Goal: Task Accomplishment & Management: Use online tool/utility

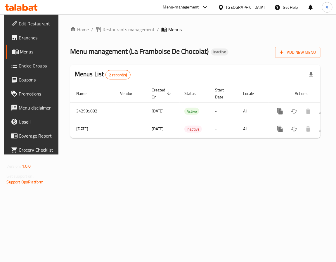
scroll to position [0, 33]
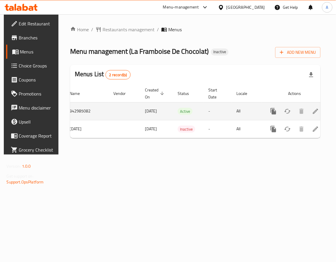
drag, startPoint x: 317, startPoint y: 119, endPoint x: 314, endPoint y: 113, distance: 5.9
click at [316, 117] on td "enhanced table" at bounding box center [294, 111] width 65 height 18
click at [313, 112] on icon "enhanced table" at bounding box center [315, 111] width 7 height 7
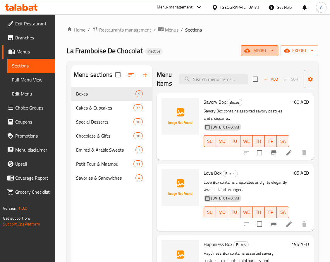
click at [248, 52] on span "import" at bounding box center [259, 50] width 28 height 7
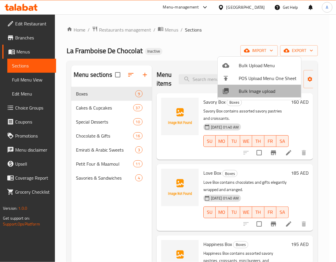
click at [265, 90] on span "Bulk Image upload" at bounding box center [268, 91] width 58 height 7
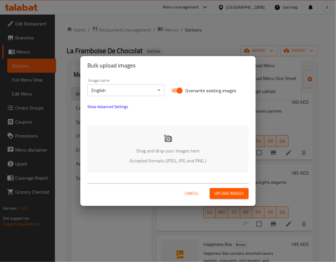
click at [174, 155] on div "Drag and drop your images here Accepted formats (JPEG, JPG and PNG )" at bounding box center [167, 149] width 161 height 48
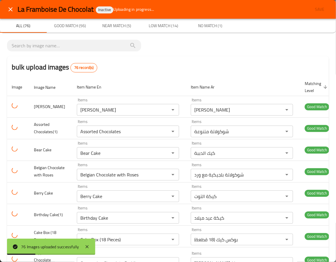
click at [168, 83] on th "Item Name En" at bounding box center [129, 87] width 114 height 18
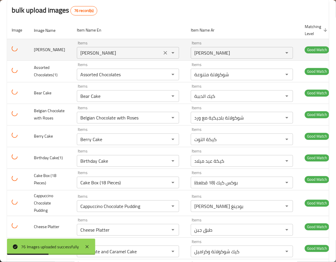
scroll to position [131, 0]
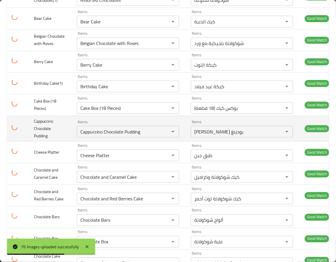
click at [48, 137] on span "Cappuccino Chocolate Pudding" at bounding box center [43, 128] width 19 height 22
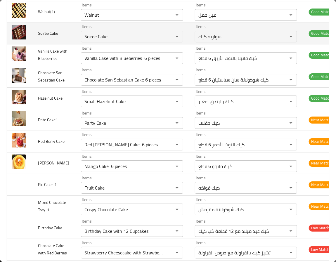
scroll to position [1227, 0]
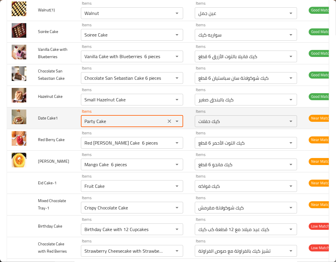
drag, startPoint x: 79, startPoint y: 199, endPoint x: 117, endPoint y: 198, distance: 38.3
click at [117, 125] on Cake1 "Party Cake" at bounding box center [124, 121] width 82 height 8
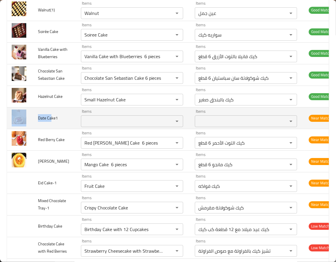
drag, startPoint x: 52, startPoint y: 195, endPoint x: 25, endPoint y: 194, distance: 27.2
click at [25, 129] on tr "Date Cake1 Items Items Items Items Near Match" at bounding box center [172, 118] width 331 height 22
copy tr "Date Ca"
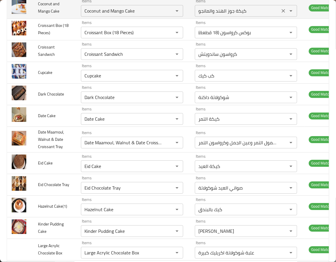
scroll to position [1292, 0]
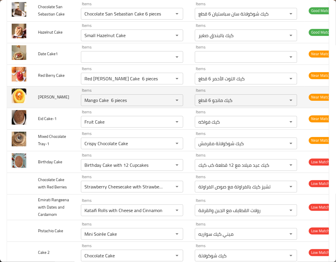
click at [55, 101] on span "Mango Cake" at bounding box center [53, 97] width 31 height 8
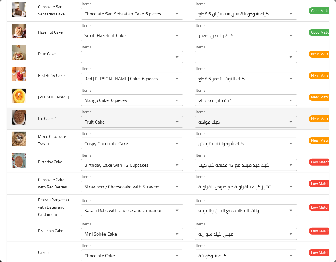
click at [61, 129] on td "Eid Cake-1" at bounding box center [54, 119] width 43 height 22
drag, startPoint x: 50, startPoint y: 196, endPoint x: 23, endPoint y: 196, distance: 27.5
click at [23, 129] on tr "Eid Cake-1 Items Fruit Cake Items Items كيك فواكه Items Near Match" at bounding box center [172, 119] width 331 height 22
copy tr "Eid Cak"
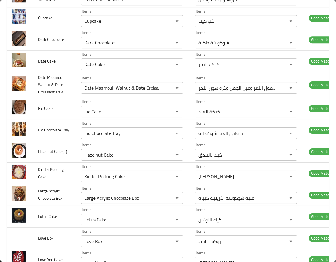
scroll to position [1357, 0]
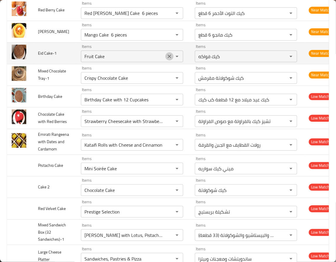
drag, startPoint x: 163, startPoint y: 133, endPoint x: 160, endPoint y: 134, distance: 2.9
click at [167, 59] on icon "Clear" at bounding box center [170, 56] width 6 height 6
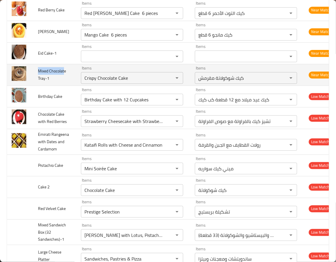
drag, startPoint x: 37, startPoint y: 148, endPoint x: 53, endPoint y: 155, distance: 17.6
click at [53, 86] on td "Mixed Chocolate Tray-1" at bounding box center [54, 75] width 43 height 22
copy span "Mixed Chocolat"
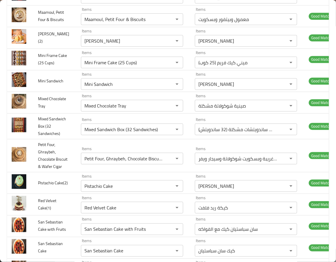
scroll to position [1377, 0]
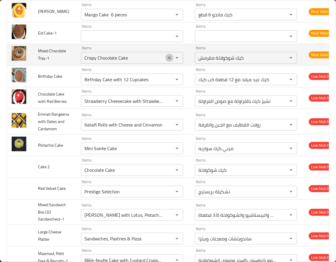
click at [168, 60] on icon "Clear" at bounding box center [170, 58] width 4 height 4
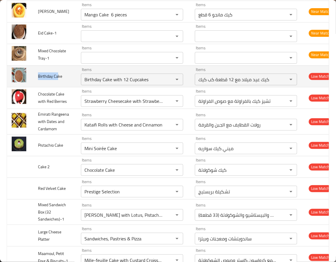
drag, startPoint x: 49, startPoint y: 159, endPoint x: 37, endPoint y: 159, distance: 12.3
click at [37, 87] on td "Birthday Cake" at bounding box center [54, 76] width 43 height 22
copy span "Birthday Ca"
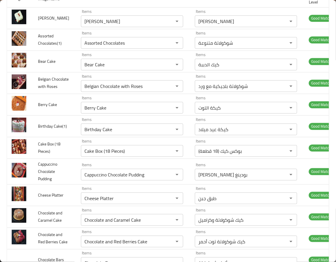
scroll to position [1404, 0]
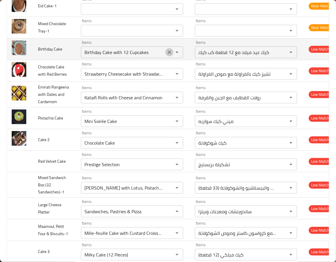
drag, startPoint x: 164, startPoint y: 134, endPoint x: 142, endPoint y: 135, distance: 21.9
click at [167, 55] on icon "Clear" at bounding box center [170, 52] width 6 height 6
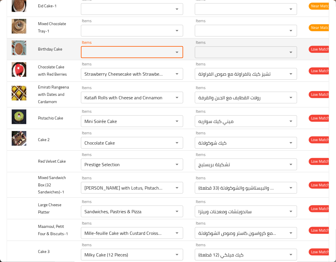
click at [142, 56] on Cake "Items" at bounding box center [124, 52] width 82 height 8
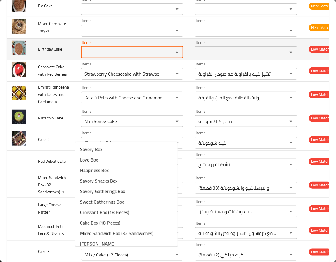
click at [142, 56] on Cake "Items" at bounding box center [124, 52] width 82 height 8
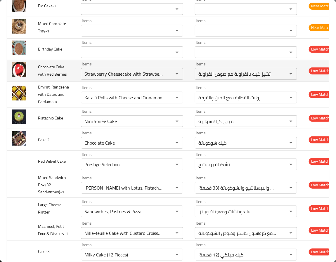
click at [35, 82] on td "Chocolate Cake with Red Berries" at bounding box center [54, 71] width 43 height 22
drag, startPoint x: 39, startPoint y: 154, endPoint x: 51, endPoint y: 157, distance: 12.6
click at [51, 78] on span "Chocolate Cake with Red Berries" at bounding box center [52, 70] width 29 height 15
copy span "Chocolate Cake wi"
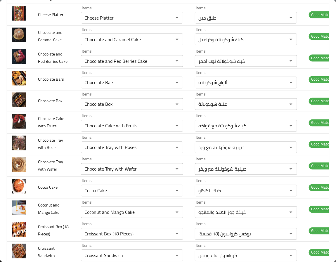
scroll to position [1425, 0]
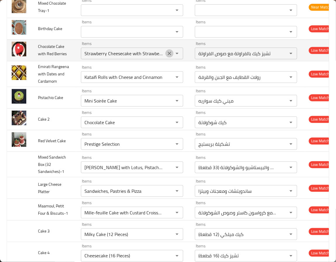
click at [167, 56] on icon "Clear" at bounding box center [170, 54] width 6 height 6
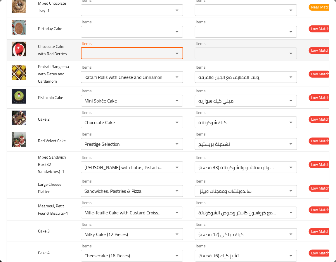
scroll to position [0, 0]
paste Berries "Chocolate Cake wi"
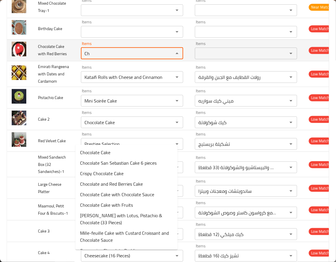
type Berries "C"
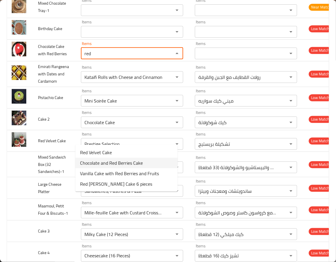
click at [163, 161] on Berries-option-1 "Chocolate and Red Berries Cake" at bounding box center [126, 163] width 102 height 11
type Berries "Chocolate and Red Berries Cake"
type Berries-ar "كيك شوكولاتة توت أحمر"
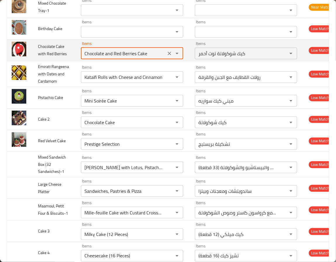
click at [117, 59] on div "Items Chocolate and Red Berries Cake Items" at bounding box center [132, 50] width 102 height 18
click at [118, 58] on Berries "Chocolate and Red Berries Cake" at bounding box center [124, 53] width 82 height 8
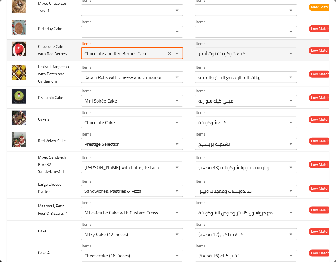
type Berries "Chocolate and Red Berries Cake"
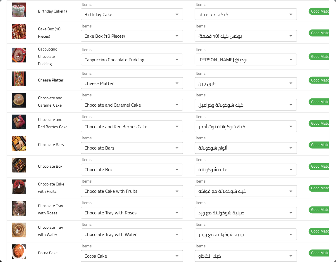
scroll to position [1432, 0]
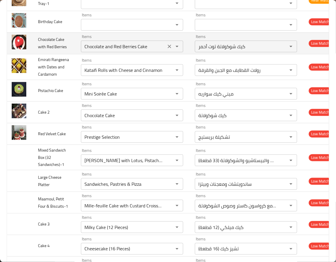
click at [167, 49] on icon "Clear" at bounding box center [170, 47] width 6 height 6
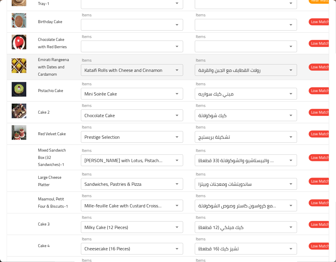
drag, startPoint x: 48, startPoint y: 162, endPoint x: 49, endPoint y: 167, distance: 4.1
click at [48, 80] on td "Emirati Rangeena with Dates and Cardamom" at bounding box center [54, 67] width 43 height 26
click at [39, 78] on span "Emirati Rangeena with Dates and Cardamom" at bounding box center [53, 67] width 31 height 22
copy span "Emirati"
drag, startPoint x: 39, startPoint y: 147, endPoint x: 144, endPoint y: 161, distance: 105.5
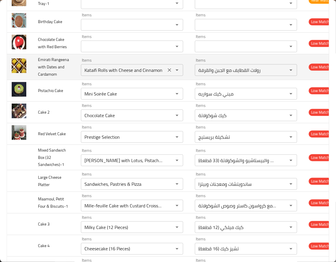
click at [51, 80] on td "Emirati Rangeena with Dates and Cardamom" at bounding box center [54, 67] width 43 height 26
click at [168, 72] on icon "Clear" at bounding box center [170, 70] width 4 height 4
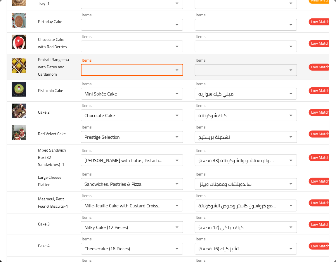
paste Cardamom "Emirati"
type Cardamom "E"
click at [32, 80] on td "enhanced table" at bounding box center [20, 67] width 26 height 26
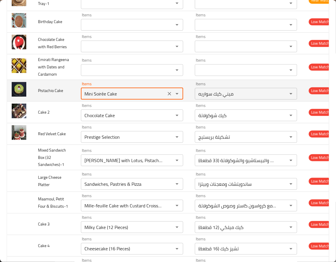
drag, startPoint x: 113, startPoint y: 195, endPoint x: 20, endPoint y: 192, distance: 93.8
click at [13, 101] on tr "Pistachio Cake Items Mini Soirée Cake Items Items ميني كيك سواريه Items Low Mat…" at bounding box center [172, 91] width 331 height 22
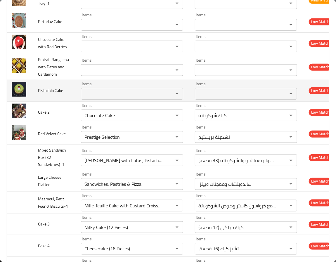
click at [42, 94] on span "Pistachio Cake" at bounding box center [50, 91] width 25 height 8
copy span "Pistachio"
drag, startPoint x: 99, startPoint y: 190, endPoint x: 100, endPoint y: 195, distance: 5.0
click at [99, 100] on div "Items" at bounding box center [132, 94] width 102 height 12
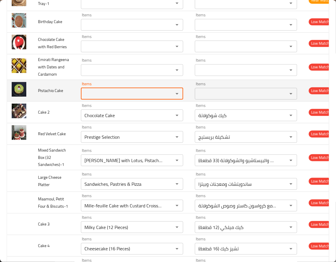
paste Cake "Pistachio"
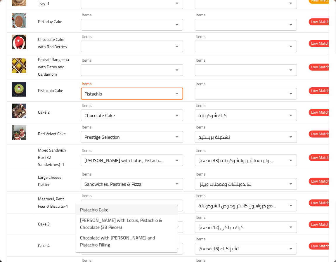
click at [103, 205] on Cake-option-0 "Pistachio Cake" at bounding box center [126, 210] width 102 height 11
type Cake "Pistachio Cake"
type Cake-ar "بيستاشيو كيك"
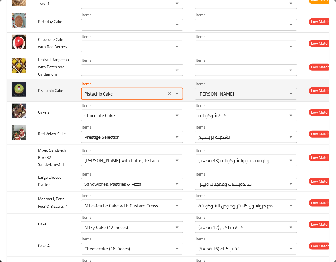
click at [110, 98] on Cake "Pistachio Cake" at bounding box center [124, 94] width 82 height 8
type Cake "Pistachio Cake"
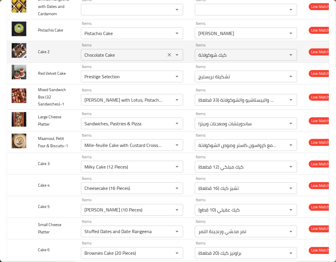
scroll to position [886, 0]
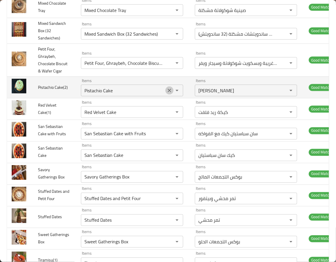
click at [167, 94] on icon "Clear" at bounding box center [170, 91] width 6 height 6
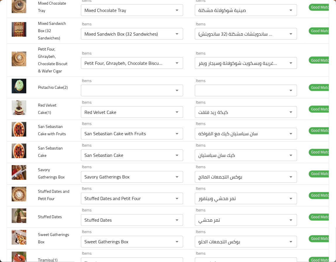
scroll to position [1496, 0]
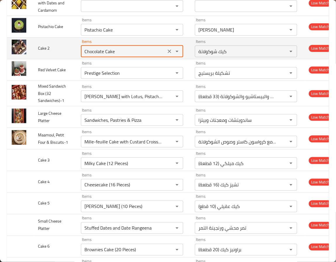
drag, startPoint x: 100, startPoint y: 156, endPoint x: 53, endPoint y: 159, distance: 47.4
click at [53, 59] on tr "Cake 2 Items Chocolate Cake Items Items كيك شوكولاتة Items Low Match" at bounding box center [172, 48] width 331 height 22
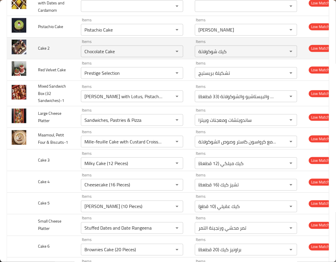
click at [43, 52] on span "Cake 2" at bounding box center [44, 48] width 12 height 8
copy span "Cake"
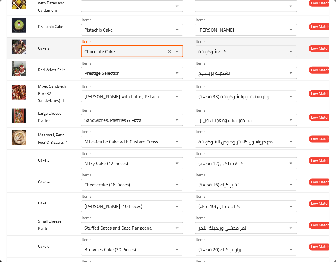
drag, startPoint x: 100, startPoint y: 153, endPoint x: 53, endPoint y: 156, distance: 47.1
click at [53, 59] on tr "Cake 2 Items Chocolate Cake Items Items كيك شوكولاتة Items Low Match" at bounding box center [172, 48] width 331 height 22
paste 2 "ake"
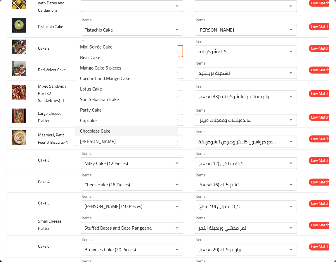
scroll to position [0, 0]
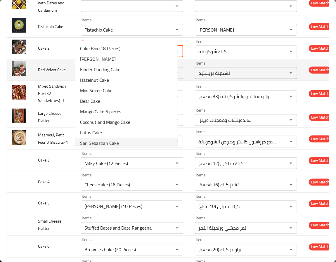
type 2 "Chocolate Cake"
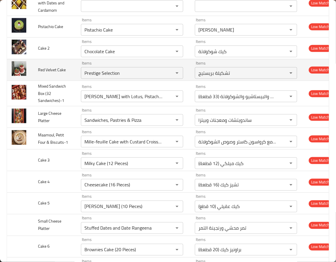
click at [51, 81] on td "Red Velvet Cake" at bounding box center [54, 70] width 43 height 22
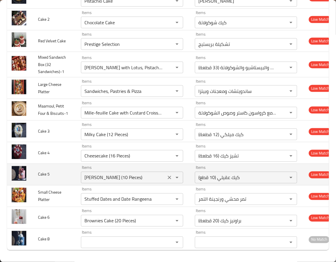
scroll to position [1646, 0]
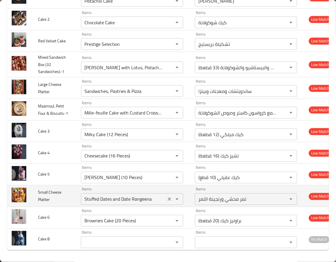
click at [167, 196] on icon "Clear" at bounding box center [170, 199] width 6 height 6
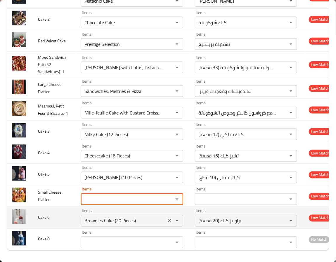
click at [168, 219] on icon "Clear" at bounding box center [170, 221] width 4 height 4
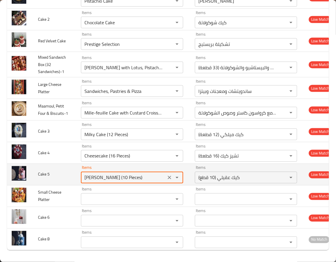
drag, startPoint x: 106, startPoint y: 171, endPoint x: 33, endPoint y: 171, distance: 73.1
click at [33, 171] on tr "Cake 5 Items Aqeeli Cake (10 Pieces) Items Items كيك عقيلي (10 قطع) Items Low M…" at bounding box center [172, 175] width 331 height 22
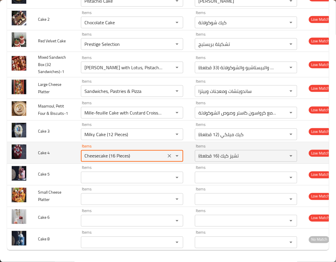
drag, startPoint x: 102, startPoint y: 150, endPoint x: 24, endPoint y: 151, distance: 78.3
click at [24, 151] on tr "Cake 4 Items Cheesecake (16 Pieces) Items Items تشيز كيك (16 قطعة) Items Low Ma…" at bounding box center [172, 153] width 331 height 22
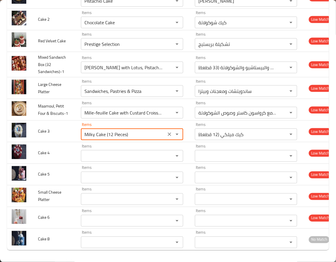
drag, startPoint x: 115, startPoint y: 127, endPoint x: 5, endPoint y: 128, distance: 110.2
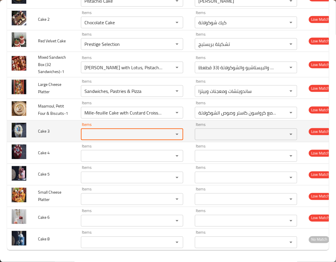
click at [47, 129] on td "Cake 3" at bounding box center [54, 132] width 43 height 22
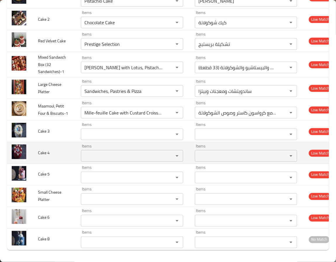
scroll to position [1602, 0]
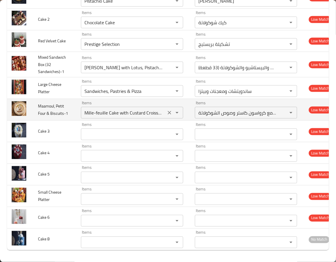
click at [86, 117] on Biscuits-1 "Mille-feuille Cake with Custard Croissant and Chocolate Sauce" at bounding box center [124, 113] width 82 height 8
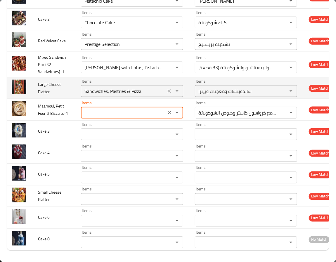
type Biscuits-1 "Mille-feuille Cake with Custard Croissant and Chocolate Sauce"
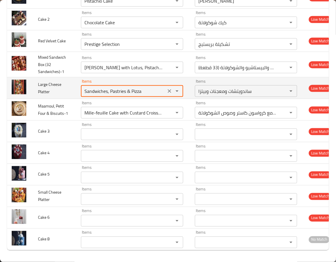
drag, startPoint x: 139, startPoint y: 125, endPoint x: 70, endPoint y: 129, distance: 69.9
click at [70, 99] on tr "Large Cheese Platter Items Sandwiches, Pastries & Pizza Items Items ساندويتشات …" at bounding box center [172, 88] width 331 height 22
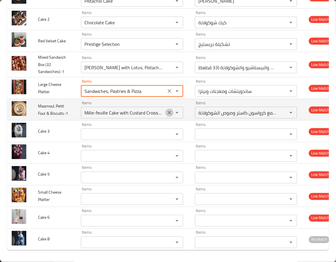
click at [167, 116] on icon "Clear" at bounding box center [170, 113] width 6 height 6
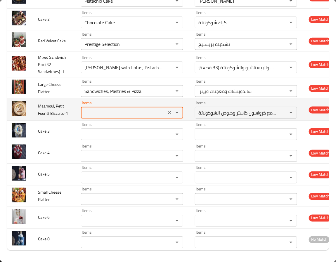
scroll to position [0, 0]
drag, startPoint x: 162, startPoint y: 146, endPoint x: 57, endPoint y: 152, distance: 104.5
click at [158, 119] on div "Items" at bounding box center [132, 113] width 102 height 12
type Biscuits-1 "Mille-feuille Cake with Custard Croissant and Chocolate Sauce"
click at [43, 117] on span "Maamoul, Petit Four & Biscuits-1" at bounding box center [53, 109] width 30 height 15
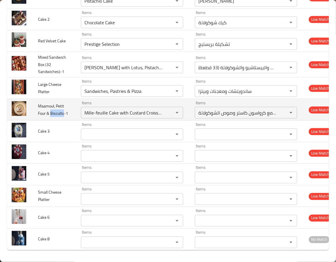
click at [43, 117] on span "Maamoul, Petit Four & Biscuits-1" at bounding box center [53, 109] width 30 height 15
click at [44, 117] on span "Maamoul, Petit Four & Biscuits-1" at bounding box center [53, 109] width 30 height 15
click at [45, 117] on span "Maamoul, Petit Four & Biscuits-1" at bounding box center [53, 109] width 30 height 15
copy span "Maamoul"
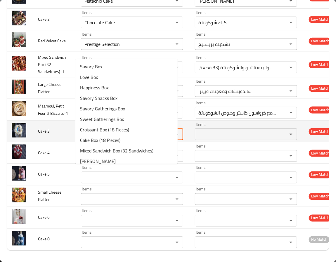
drag, startPoint x: 128, startPoint y: 167, endPoint x: 83, endPoint y: 160, distance: 45.5
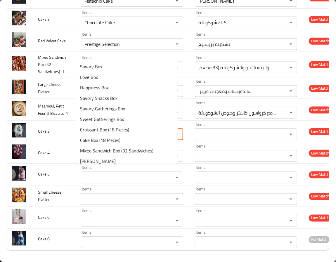
click at [125, 139] on 3 "Items" at bounding box center [124, 134] width 82 height 8
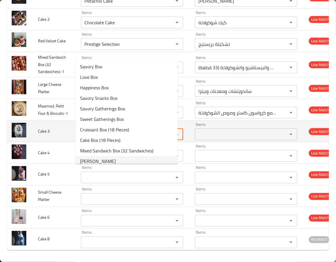
click at [68, 142] on td "Cake 3" at bounding box center [54, 132] width 43 height 22
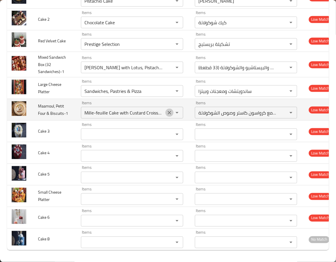
click at [167, 116] on icon "Clear" at bounding box center [170, 113] width 6 height 6
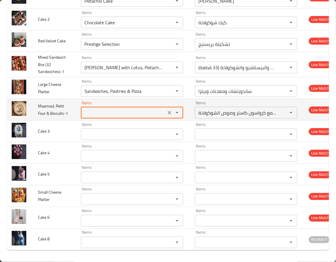
paste Biscuits-1 "Maamoul"
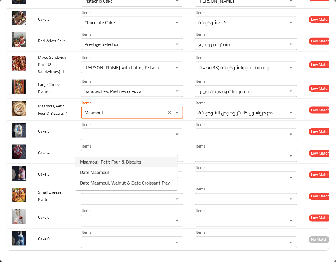
click at [134, 160] on span "Maamoul, Petit Four & Biscuits" at bounding box center [110, 161] width 61 height 7
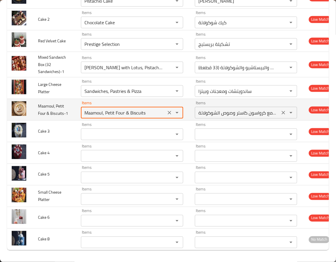
type Biscuits-1 "Mille-feuille Cake with Custard Croissant and Chocolate Sauce"
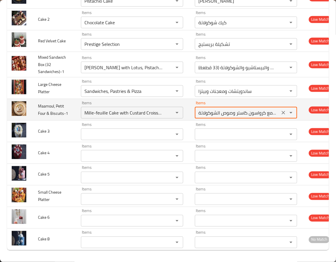
scroll to position [0, 18]
drag, startPoint x: 246, startPoint y: 143, endPoint x: 271, endPoint y: 142, distance: 25.1
click at [271, 119] on div "ملفية كيك مع كرواسون كاستر وصوص الشوكولاتة Items" at bounding box center [246, 113] width 102 height 12
drag, startPoint x: 277, startPoint y: 144, endPoint x: 174, endPoint y: 155, distance: 103.7
click at [281, 116] on icon "Clear" at bounding box center [284, 113] width 6 height 6
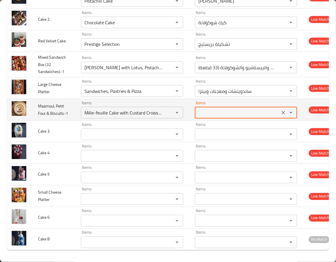
scroll to position [0, 0]
type Biscuits-1-ar "ملفية كيك مع كرواسون كاستر وصوص الشوكولاتة"
click at [89, 117] on Biscuits-1 "Mille-feuille Cake with Custard Croissant and Chocolate Sauce" at bounding box center [124, 113] width 82 height 8
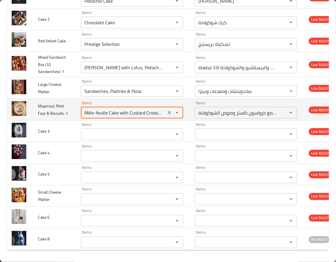
click at [89, 117] on Biscuits-1 "Mille-feuille Cake with Custard Croissant and Chocolate Sauce" at bounding box center [124, 113] width 82 height 8
click at [276, 119] on div "Items ملفية كيك مع كرواسون كاستر وصوص الشوكولاتة Items" at bounding box center [246, 110] width 102 height 18
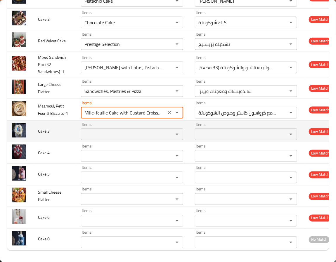
scroll to position [0, 18]
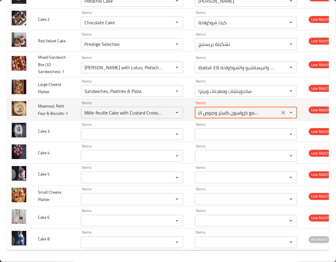
click at [42, 117] on span "Maamoul, Petit Four & Biscuits-1" at bounding box center [53, 109] width 30 height 15
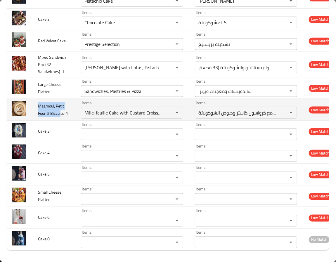
drag, startPoint x: 49, startPoint y: 149, endPoint x: 38, endPoint y: 133, distance: 19.4
click at [38, 117] on span "Maamoul, Petit Four & Biscuits-1" at bounding box center [53, 109] width 30 height 15
copy span "Maamoul, Petit Four & Biscui"
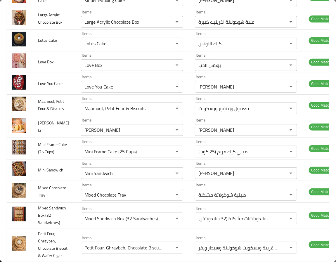
scroll to position [1615, 0]
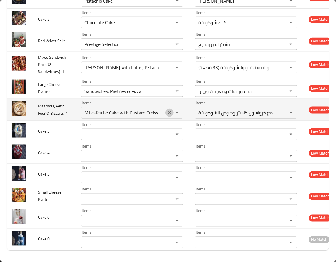
click at [168, 115] on icon "Clear" at bounding box center [170, 113] width 4 height 4
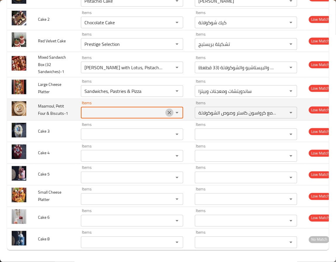
drag, startPoint x: 165, startPoint y: 133, endPoint x: 90, endPoint y: 130, distance: 75.2
click at [167, 116] on icon "Clear" at bounding box center [170, 113] width 6 height 6
drag, startPoint x: 79, startPoint y: 132, endPoint x: 76, endPoint y: 132, distance: 3.2
click at [83, 117] on Biscuits-1 "Items" at bounding box center [124, 113] width 82 height 8
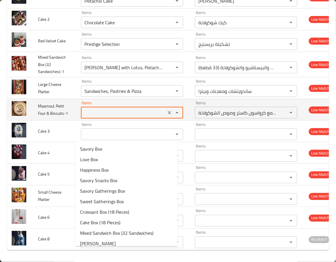
type Biscuits-1 "Mille-feuille Cake with Custard Croissant and Chocolate Sauce"
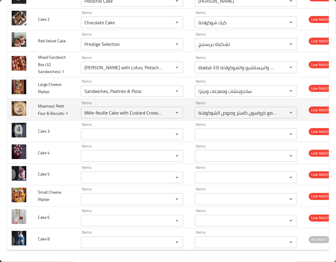
click at [67, 121] on td "Maamoul, Petit Four & Biscuits-1" at bounding box center [54, 110] width 43 height 22
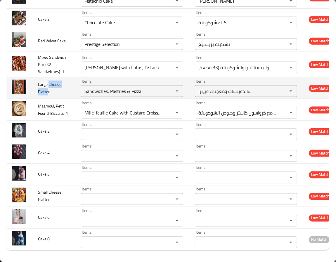
drag, startPoint x: 49, startPoint y: 103, endPoint x: 48, endPoint y: 111, distance: 8.2
click at [48, 96] on span "Large Cheese Platter" at bounding box center [49, 88] width 23 height 15
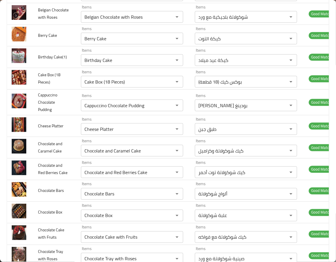
scroll to position [1591, 0]
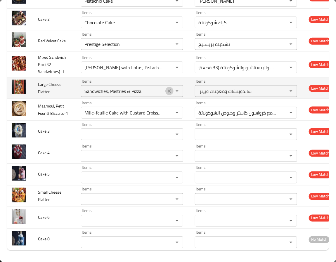
click at [167, 94] on icon "Clear" at bounding box center [170, 91] width 6 height 6
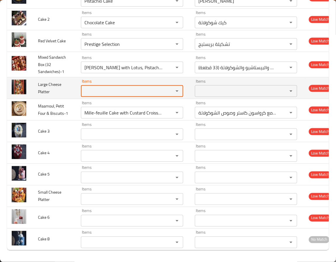
click at [96, 97] on div "Items Items" at bounding box center [132, 88] width 102 height 18
drag, startPoint x: 66, startPoint y: 120, endPoint x: 60, endPoint y: 129, distance: 10.9
click at [63, 99] on td "Large Cheese Platter" at bounding box center [54, 88] width 43 height 22
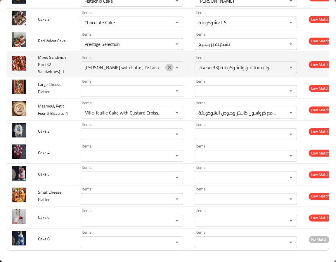
click at [167, 70] on icon "Clear" at bounding box center [170, 68] width 6 height 6
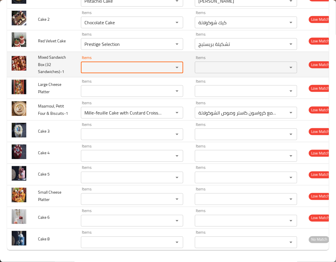
scroll to position [0, 0]
drag, startPoint x: 84, startPoint y: 98, endPoint x: 72, endPoint y: 96, distance: 11.8
click at [81, 73] on div "Items Items" at bounding box center [132, 65] width 102 height 18
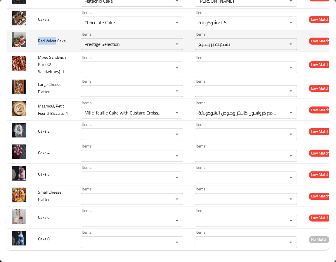
drag, startPoint x: 38, startPoint y: 74, endPoint x: 92, endPoint y: 74, distance: 54.4
click at [59, 52] on td "Red Velvet Cake" at bounding box center [54, 41] width 43 height 22
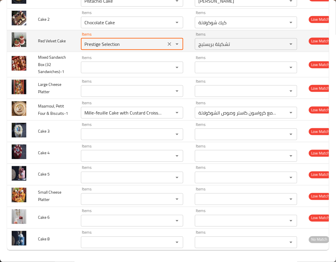
drag, startPoint x: 118, startPoint y: 78, endPoint x: 53, endPoint y: 81, distance: 64.3
click at [53, 52] on tr "Red Velvet Cake Items Prestige Selection Items Items تشكيلة بريستيج Items Low M…" at bounding box center [172, 41] width 331 height 22
paste Cake "Red Velvet"
drag, startPoint x: 121, startPoint y: 80, endPoint x: 31, endPoint y: 83, distance: 90.7
click at [31, 52] on tr "Red Velvet Cake Items Prestige Selection Items Items تشكيلة بريستيج Items Low M…" at bounding box center [172, 41] width 331 height 22
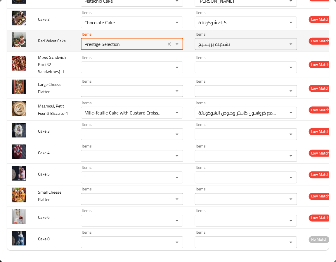
paste Cake "Red Velvet"
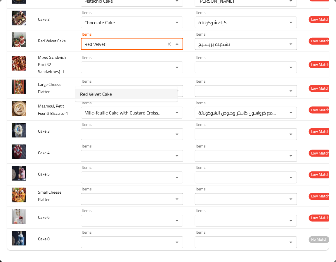
click at [107, 92] on span "Red Velvet Cake" at bounding box center [96, 94] width 32 height 7
type Cake "Red Velvet Cake"
type Cake-ar "كيكة ريد فلفت"
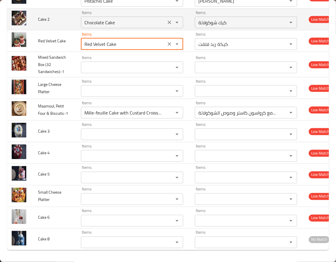
type Cake "Red Velvet Cake"
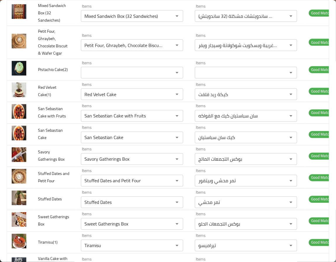
scroll to position [1532, 0]
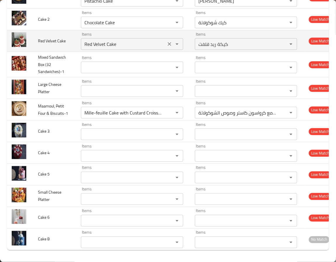
click at [167, 47] on icon "Clear" at bounding box center [170, 44] width 6 height 6
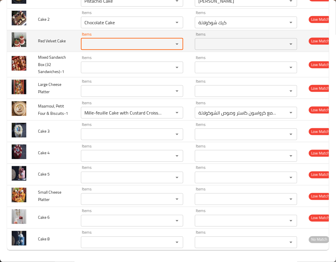
drag, startPoint x: 162, startPoint y: 138, endPoint x: 156, endPoint y: 139, distance: 5.9
click at [165, 48] on div "enhanced table" at bounding box center [172, 44] width 15 height 8
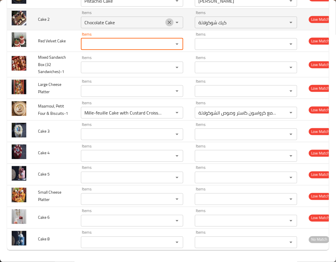
click at [167, 25] on icon "Clear" at bounding box center [170, 23] width 6 height 6
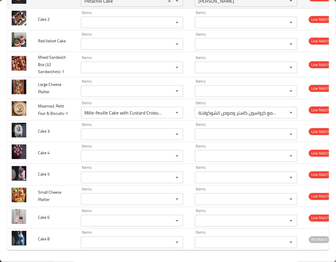
drag, startPoint x: 90, startPoint y: 102, endPoint x: 117, endPoint y: 98, distance: 26.9
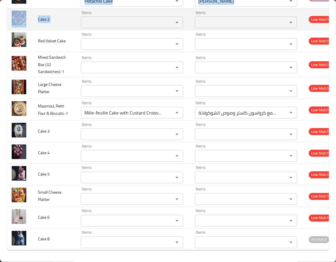
click at [162, 30] on td "Items Items" at bounding box center [133, 19] width 114 height 22
click at [162, 28] on div "Items Items" at bounding box center [132, 20] width 102 height 18
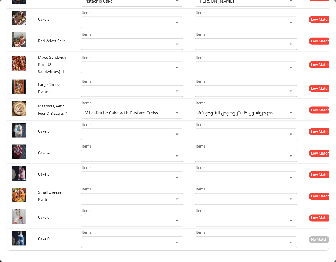
scroll to position [911, 0]
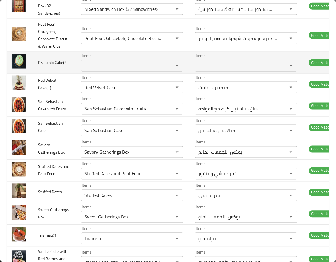
click at [55, 73] on td "Pistachio Cake(2)" at bounding box center [54, 63] width 43 height 22
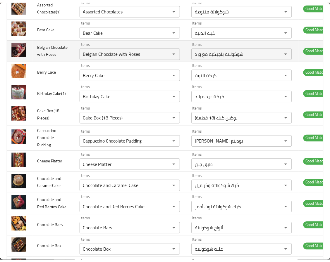
scroll to position [0, 0]
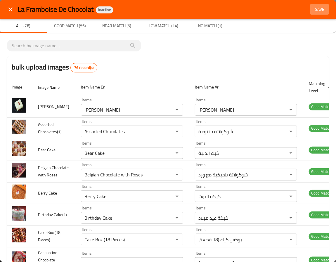
click at [317, 6] on span "Save" at bounding box center [320, 9] width 14 height 7
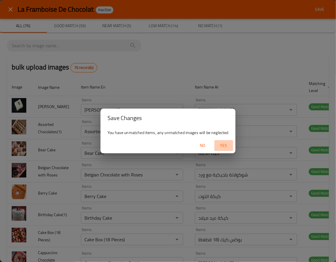
click at [224, 146] on span "Yes" at bounding box center [224, 145] width 14 height 7
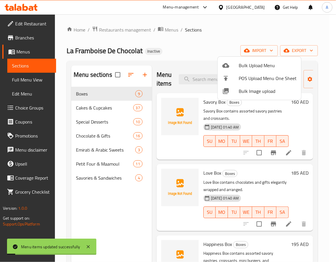
click at [219, 160] on div at bounding box center [168, 131] width 336 height 262
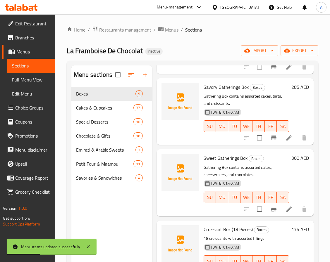
scroll to position [393, 0]
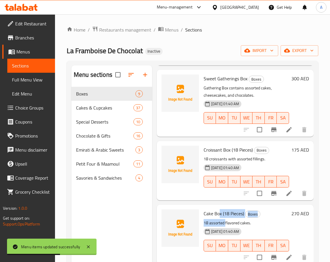
drag, startPoint x: 219, startPoint y: 210, endPoint x: 223, endPoint y: 219, distance: 9.7
click at [223, 219] on div "Cake Box (18 Pieces) Boxes 18 assorted flavored cakes. 14-10-2025 01:40 AM SU M…" at bounding box center [246, 234] width 90 height 55
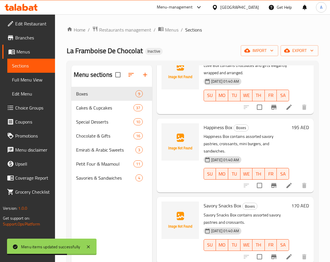
scroll to position [0, 0]
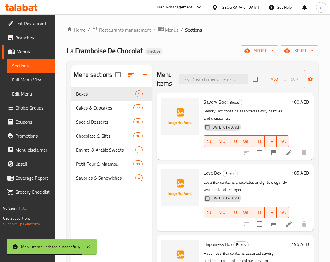
click at [191, 59] on div "Home / Restaurants management / Menus / Sections La Framboise De Chocolat Inact…" at bounding box center [192, 179] width 251 height 306
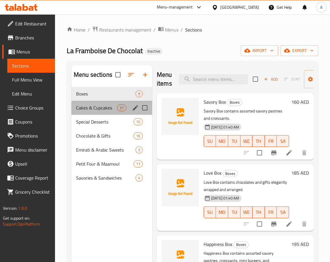
drag, startPoint x: 103, startPoint y: 113, endPoint x: 105, endPoint y: 126, distance: 13.4
click at [103, 113] on div "Cakes & Cupcakes 37" at bounding box center [111, 108] width 81 height 14
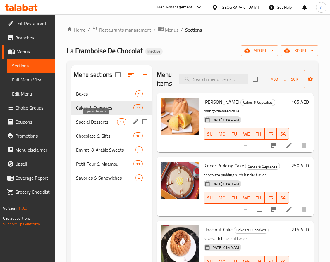
click at [104, 118] on span "Special Desserts" at bounding box center [96, 121] width 41 height 7
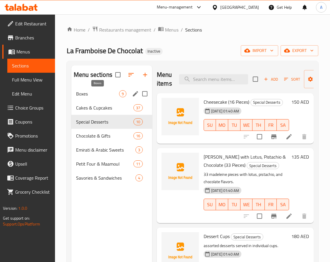
click at [83, 95] on span "Boxes" at bounding box center [97, 93] width 43 height 7
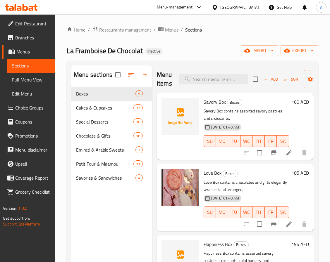
click at [208, 105] on span "Savory Box" at bounding box center [214, 102] width 22 height 9
click at [210, 101] on span "Savory Box" at bounding box center [214, 102] width 22 height 9
click at [214, 102] on span "Savory Box" at bounding box center [214, 102] width 22 height 9
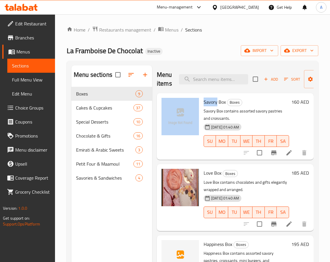
drag, startPoint x: 217, startPoint y: 103, endPoint x: 199, endPoint y: 101, distance: 17.9
click at [199, 101] on div "Savory Box Boxes Savory Box contains assorted savory pastries and croissants. 1…" at bounding box center [235, 127] width 152 height 62
click at [211, 104] on span "Savory Box" at bounding box center [214, 102] width 22 height 9
click at [214, 100] on span "Savory Box" at bounding box center [214, 102] width 22 height 9
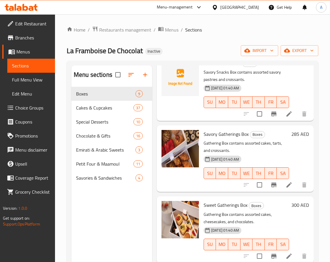
scroll to position [263, 0]
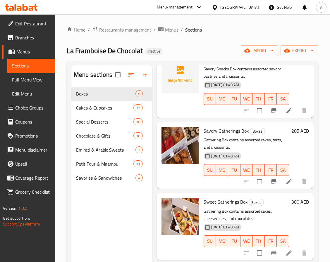
click at [238, 139] on p "Gathering Box contains assorted cakes, tarts, and croissants." at bounding box center [245, 143] width 85 height 15
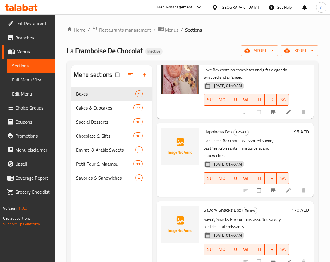
scroll to position [131, 0]
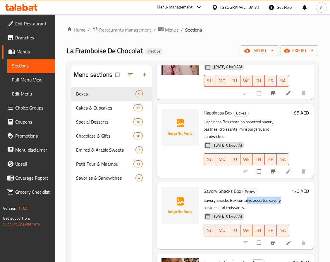
drag, startPoint x: 245, startPoint y: 201, endPoint x: 280, endPoint y: 204, distance: 35.2
click at [280, 204] on p "Savory Snacks Box contains assorted savory pastries and croissants." at bounding box center [245, 204] width 85 height 15
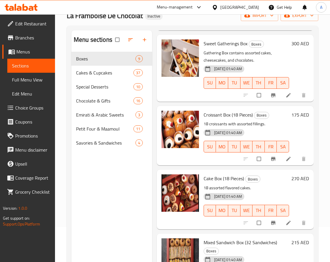
scroll to position [82, 0]
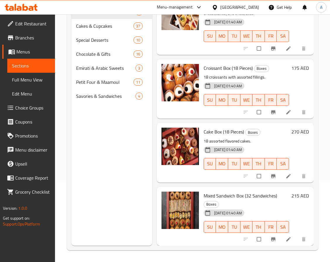
click at [259, 198] on h6 "Mixed Sandwich Box (32 Sandwiches) Boxes" at bounding box center [245, 200] width 85 height 16
click at [83, 127] on div "Menu sections Boxes 9 Cakes & Cupcakes 37 Special Desserts 10 Chocolate & Gifts…" at bounding box center [111, 115] width 81 height 262
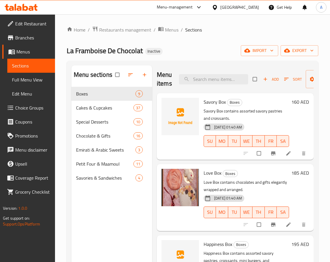
scroll to position [44, 0]
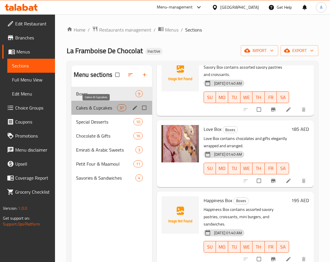
click at [109, 108] on span "Cakes & Cupcakes" at bounding box center [96, 107] width 41 height 7
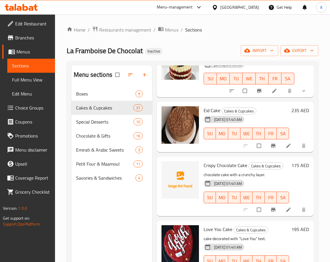
scroll to position [1227, 0]
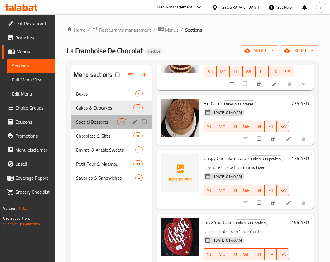
click at [97, 126] on div "Special Desserts 10" at bounding box center [111, 122] width 81 height 14
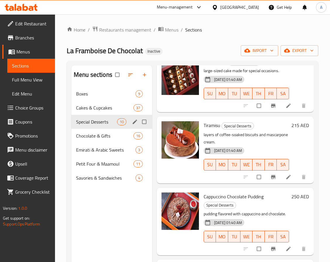
scroll to position [475, 0]
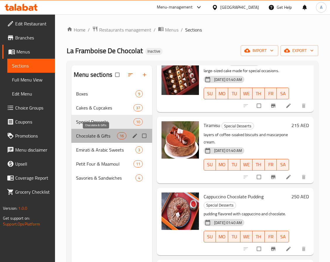
click at [96, 138] on span "Chocolate & Gifts" at bounding box center [96, 135] width 41 height 7
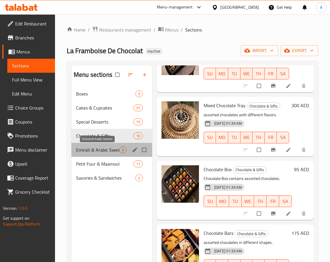
click at [110, 152] on span "Emirati & Arabic Sweets" at bounding box center [97, 149] width 43 height 7
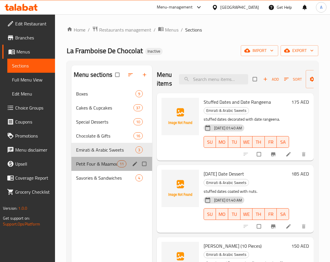
click at [110, 169] on div "Petit Four & Maamoul 11" at bounding box center [111, 164] width 81 height 14
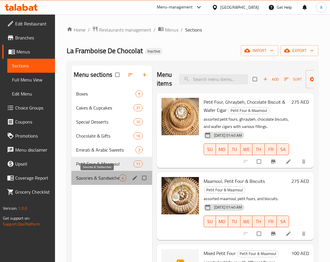
drag, startPoint x: 108, startPoint y: 176, endPoint x: 114, endPoint y: 176, distance: 6.1
click at [114, 176] on span "Savories & Sandwiches" at bounding box center [97, 177] width 43 height 7
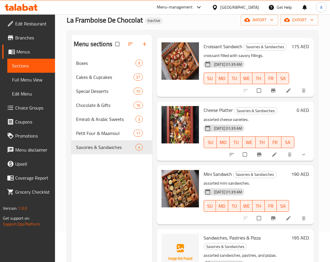
scroll to position [82, 0]
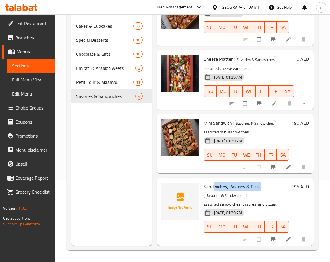
drag, startPoint x: 213, startPoint y: 176, endPoint x: 261, endPoint y: 176, distance: 48.2
click at [261, 183] on h6 "Sandwiches, Pastries & Pizza Savories & Sandwiches" at bounding box center [245, 191] width 85 height 16
drag, startPoint x: 96, startPoint y: 177, endPoint x: 109, endPoint y: 170, distance: 14.9
click at [106, 172] on div "Menu sections Boxes 9 Cakes & Cupcakes 37 Special Desserts 10 Chocolate & Gifts…" at bounding box center [111, 115] width 81 height 262
click at [291, 119] on h6 "190 AED" at bounding box center [300, 123] width 18 height 8
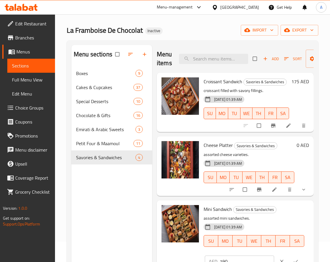
scroll to position [0, 0]
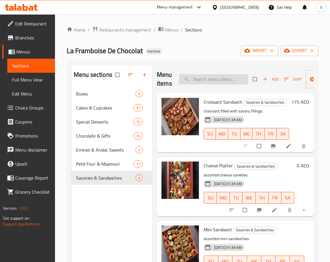
click at [217, 76] on input "search" at bounding box center [213, 79] width 69 height 10
paste input "Mille-feuille Cake with Custard Croissant and Chocolate Sauce"
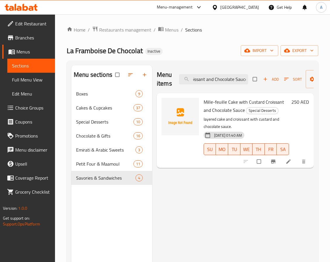
type input "Mille-feuille Cake with Custard Croissant and Chocolate Sauce"
click at [184, 141] on div at bounding box center [180, 131] width 42 height 70
drag, startPoint x: 194, startPoint y: 79, endPoint x: 283, endPoint y: 79, distance: 88.8
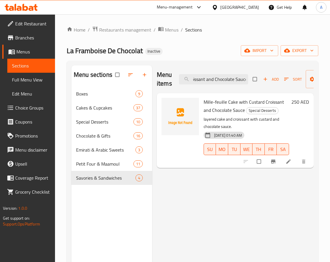
click at [283, 79] on div "Menu items Mille-feuille Cake with Custard Croissant and Chocolate Sauce Add So…" at bounding box center [235, 79] width 157 height 28
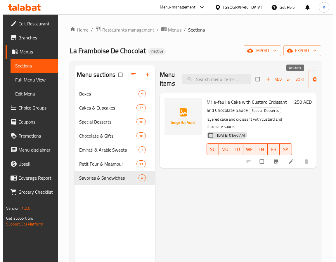
scroll to position [0, 0]
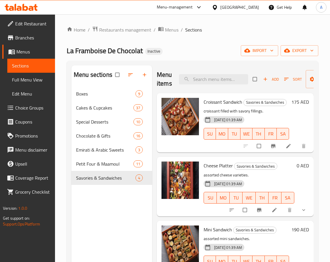
click at [206, 46] on div "La Framboise De Chocolat Inactive import export" at bounding box center [192, 50] width 251 height 11
click at [118, 197] on div "Menu sections Boxes 9 Cakes & Cupcakes 37 Special Desserts 10 Chocolate & Gifts…" at bounding box center [111, 196] width 81 height 262
click at [270, 30] on ol "Home / Restaurants management / Menus / Sections" at bounding box center [192, 30] width 251 height 8
click at [31, 75] on link "Full Menu View" at bounding box center [31, 80] width 48 height 14
click at [22, 77] on span "Full Menu View" at bounding box center [31, 79] width 38 height 7
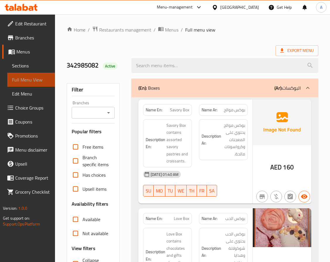
drag, startPoint x: 22, startPoint y: 77, endPoint x: 165, endPoint y: 42, distance: 147.1
click at [34, 76] on span "Full Menu View" at bounding box center [31, 79] width 38 height 7
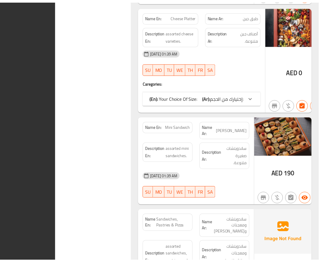
scroll to position [8837, 0]
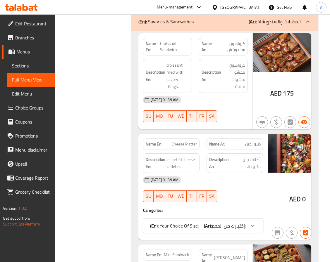
click at [29, 21] on span "Edit Restaurant" at bounding box center [32, 23] width 35 height 7
